Goal: Find contact information: Find contact information

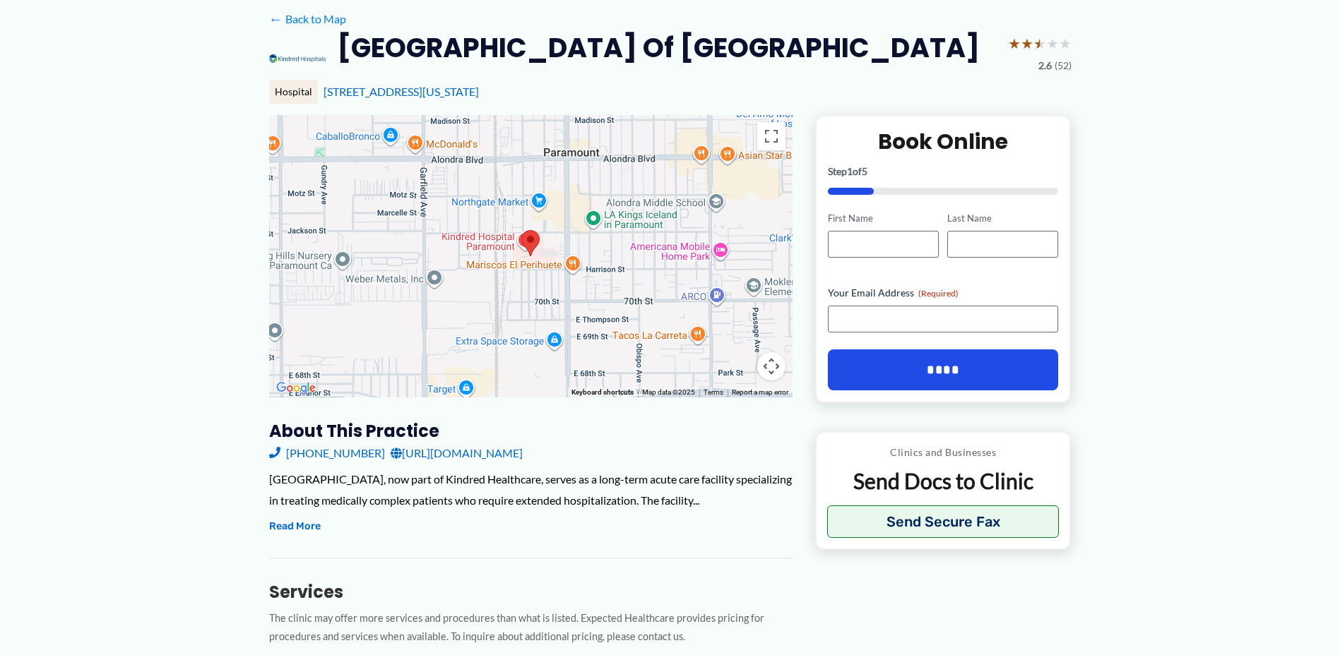
scroll to position [212, 0]
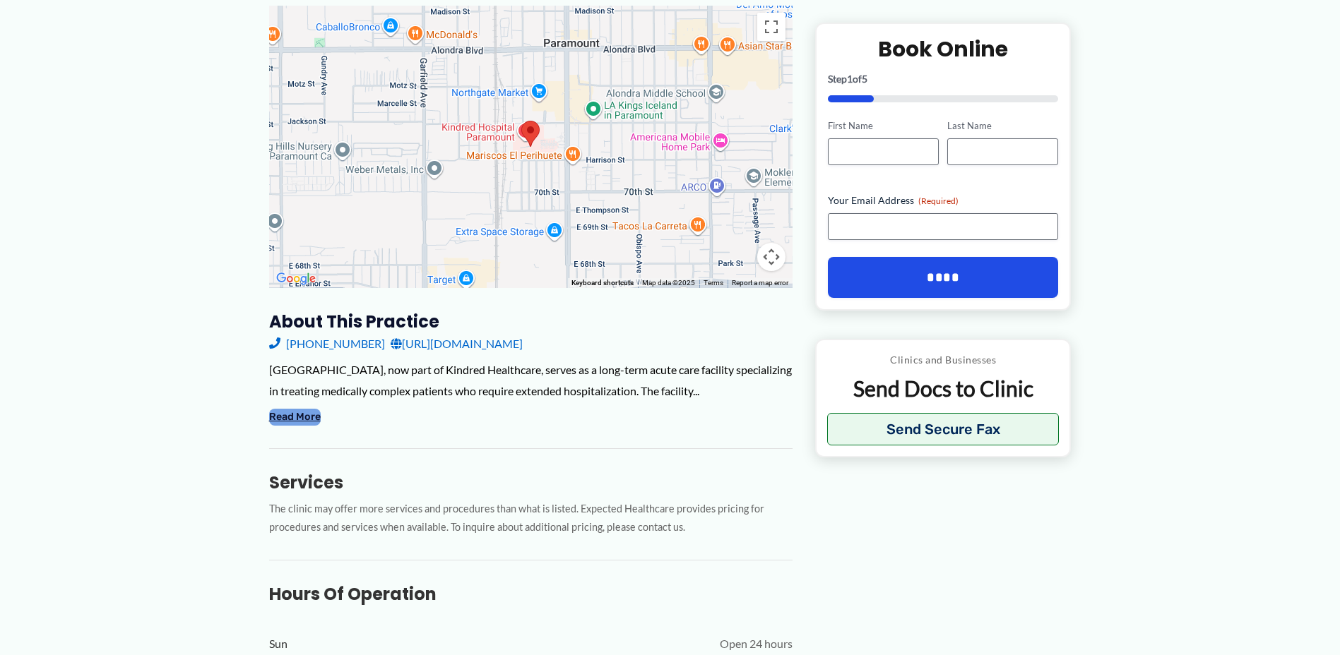
click at [288, 426] on button "Read More" at bounding box center [295, 417] width 52 height 17
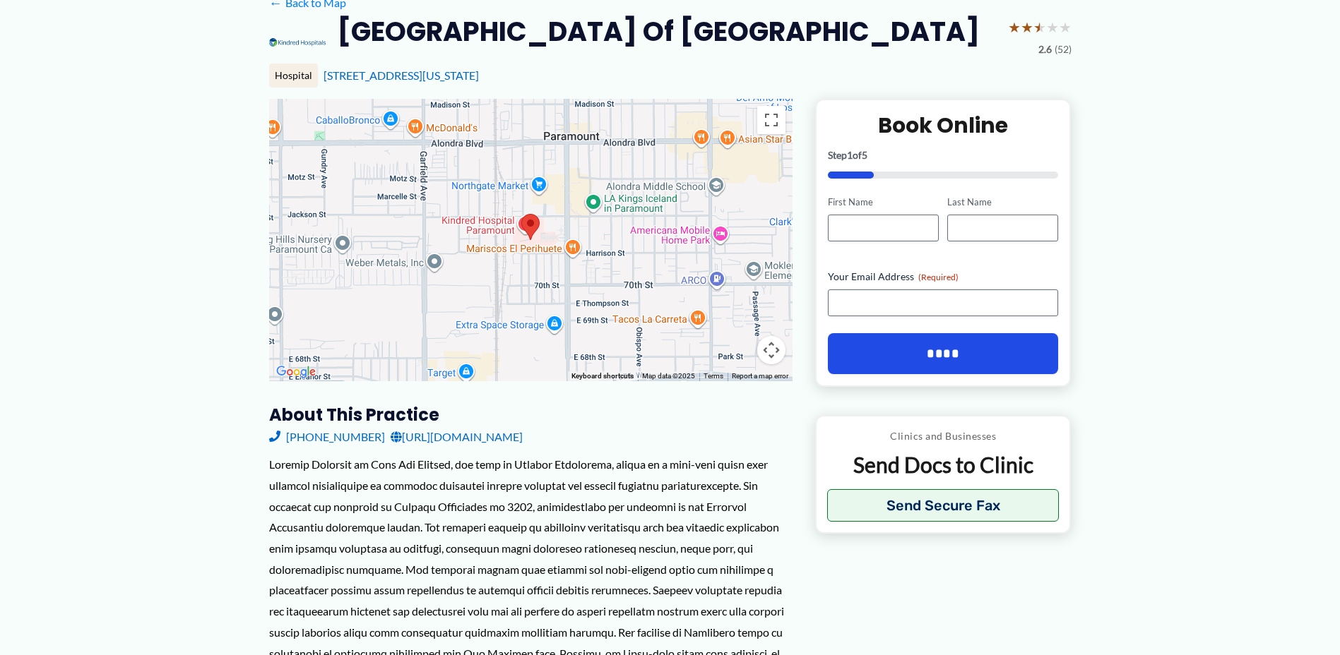
scroll to position [0, 0]
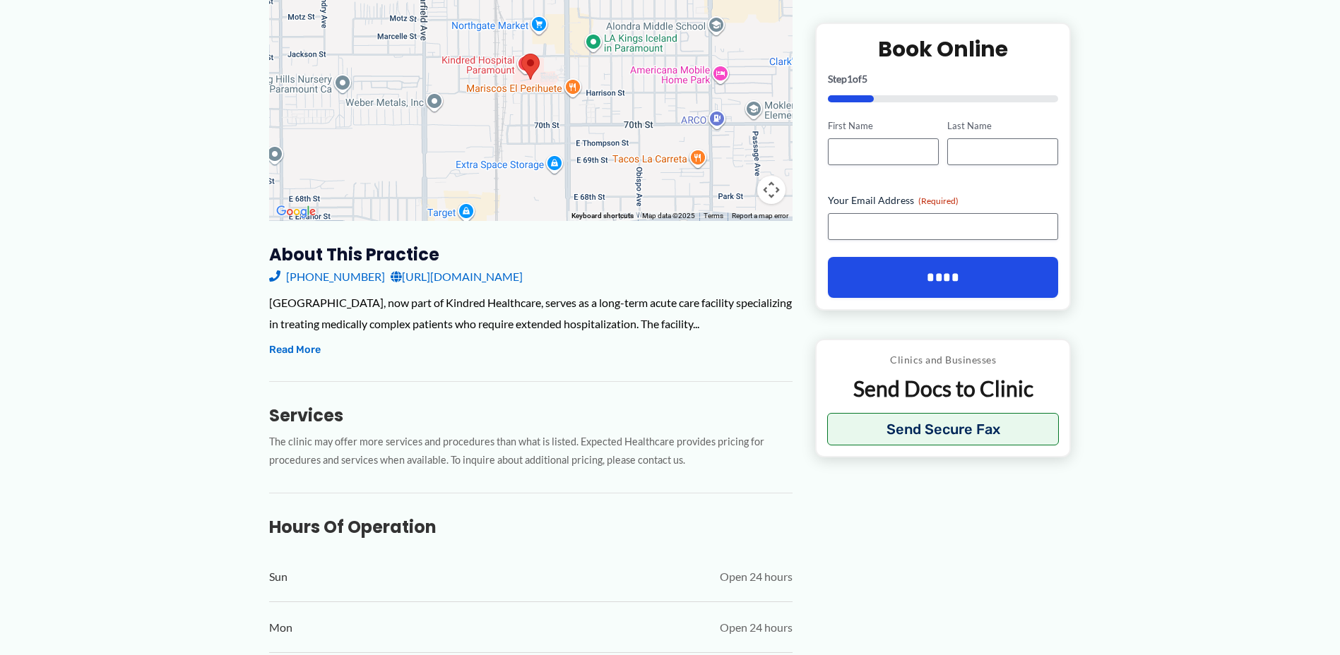
scroll to position [282, 0]
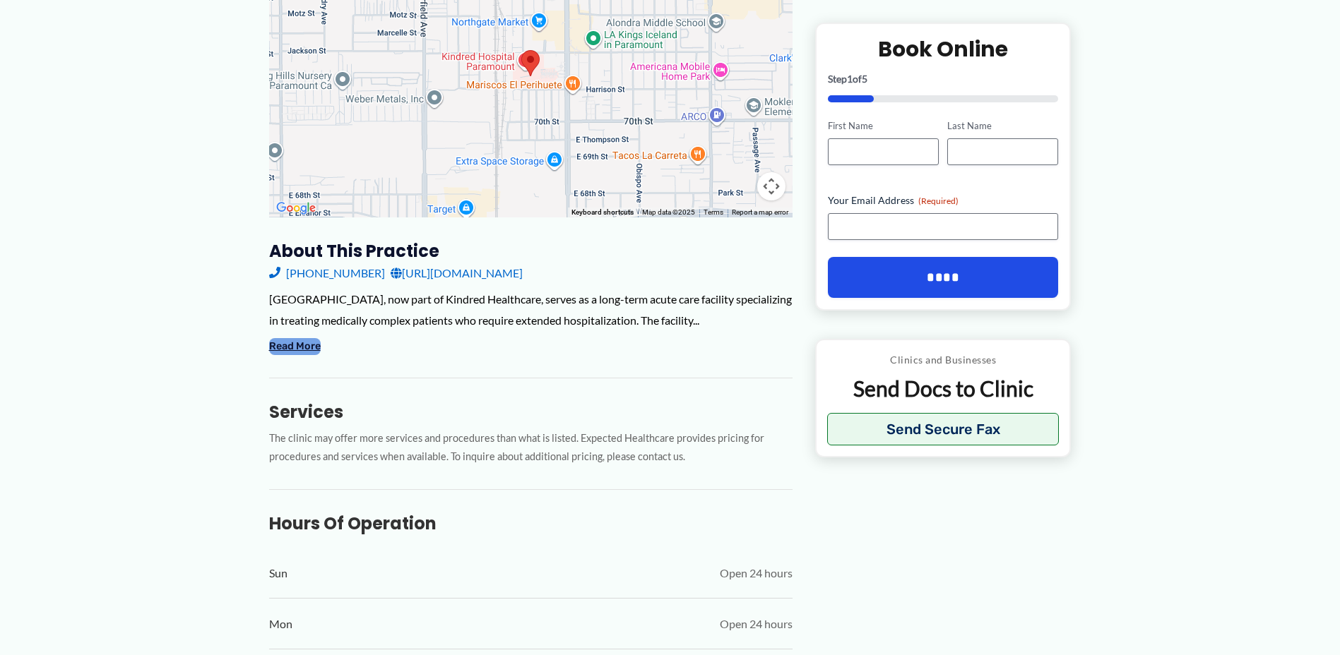
click at [284, 355] on button "Read More" at bounding box center [295, 346] width 52 height 17
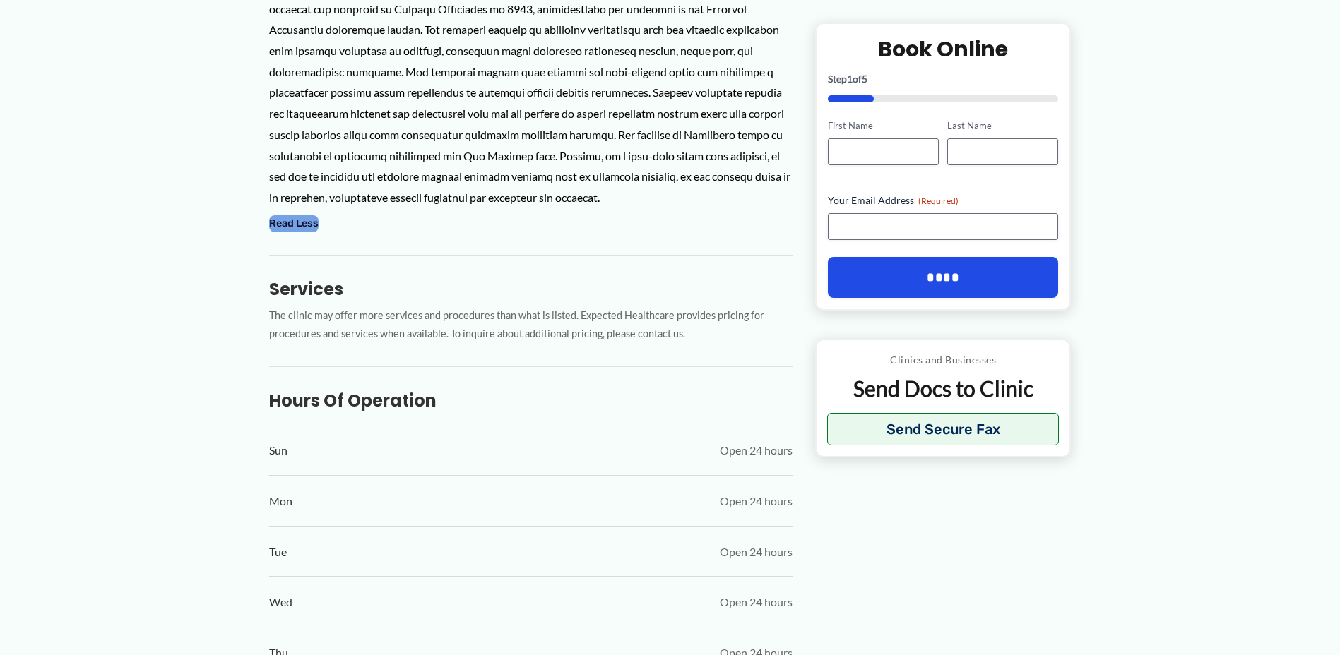
scroll to position [353, 0]
